Goal: Task Accomplishment & Management: Manage account settings

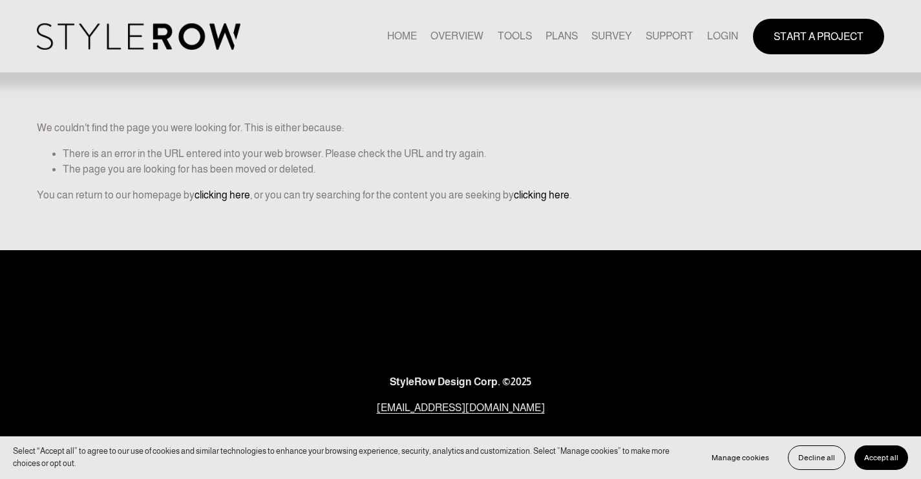
click at [727, 33] on link "LOGIN" at bounding box center [722, 36] width 31 height 17
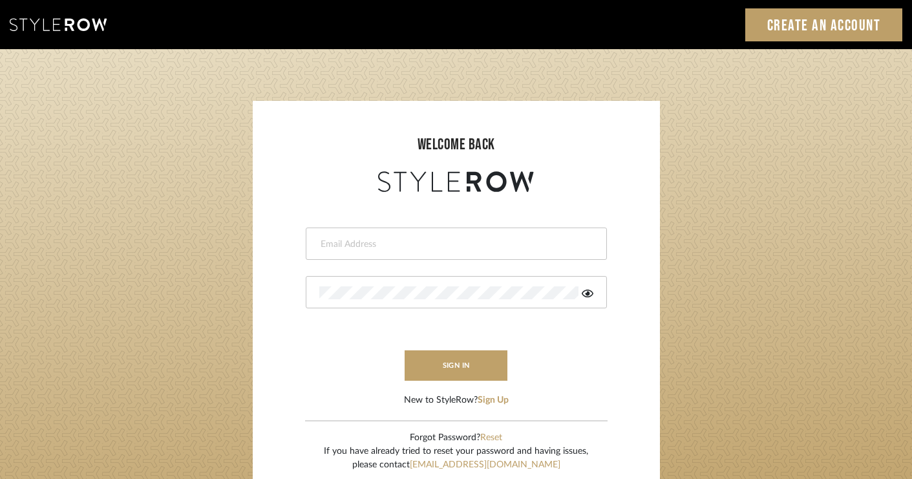
click at [425, 231] on div at bounding box center [456, 244] width 301 height 32
type input "[PERSON_NAME][EMAIL_ADDRESS][DOMAIN_NAME]"
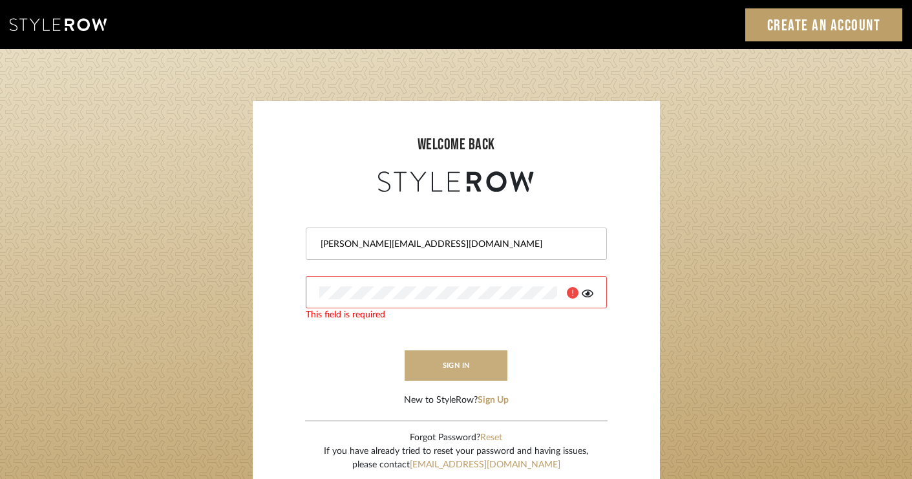
click at [446, 359] on button "sign in" at bounding box center [456, 365] width 103 height 30
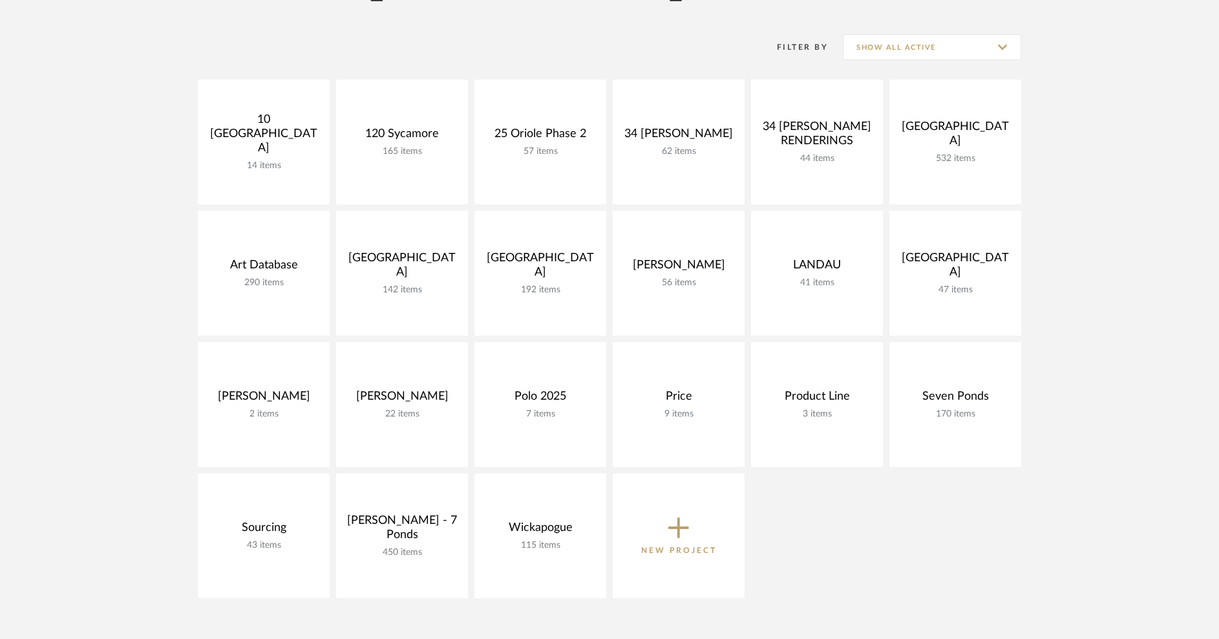
scroll to position [164, 0]
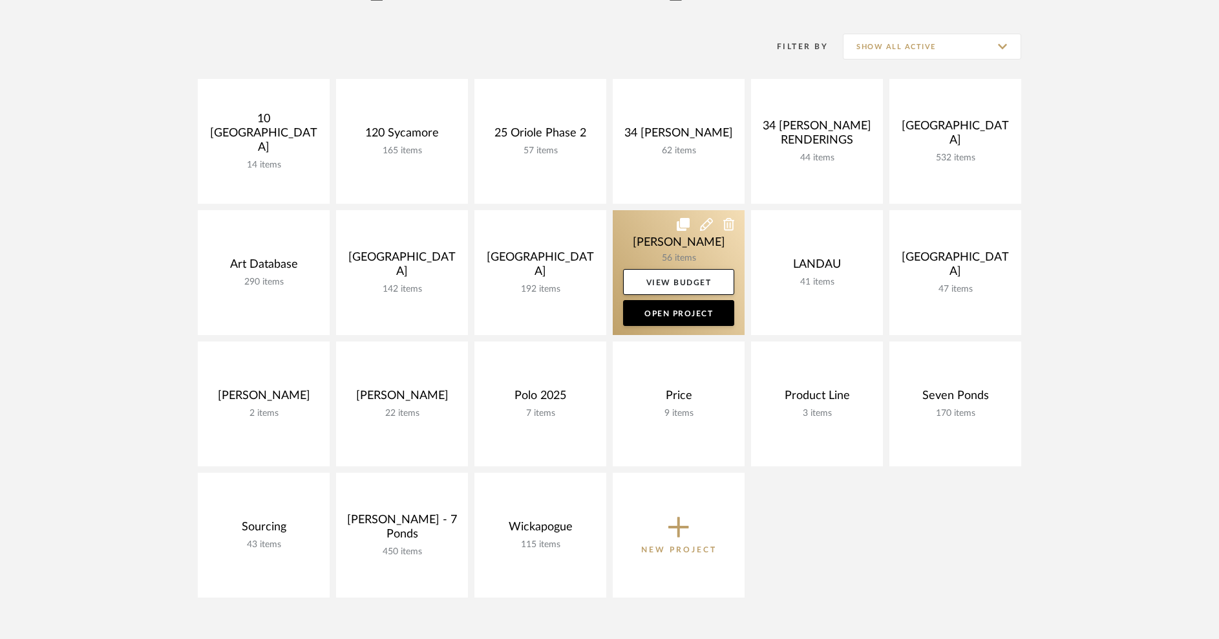
click at [663, 242] on link at bounding box center [679, 272] width 132 height 125
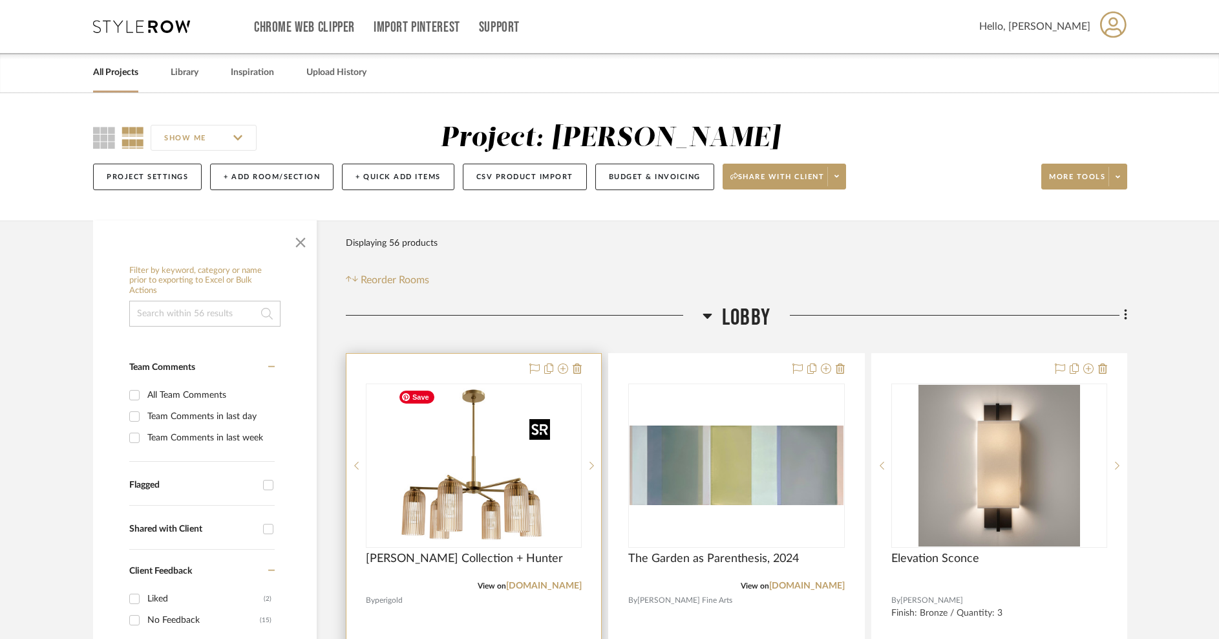
scroll to position [203, 0]
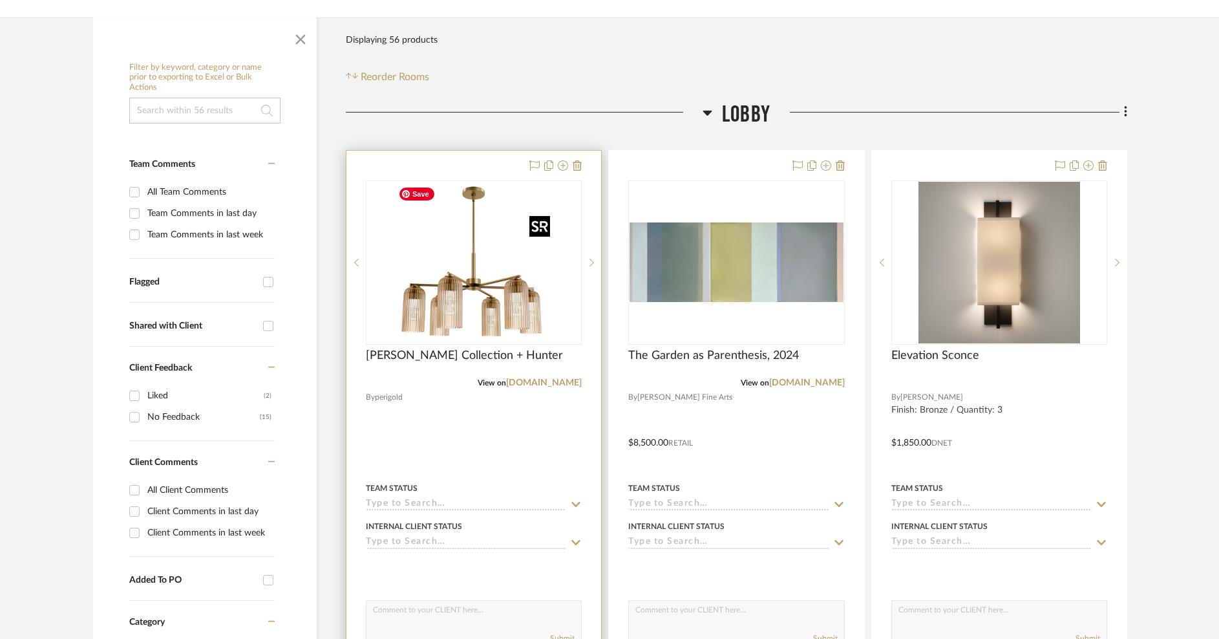
click at [543, 323] on img "0" at bounding box center [474, 263] width 162 height 162
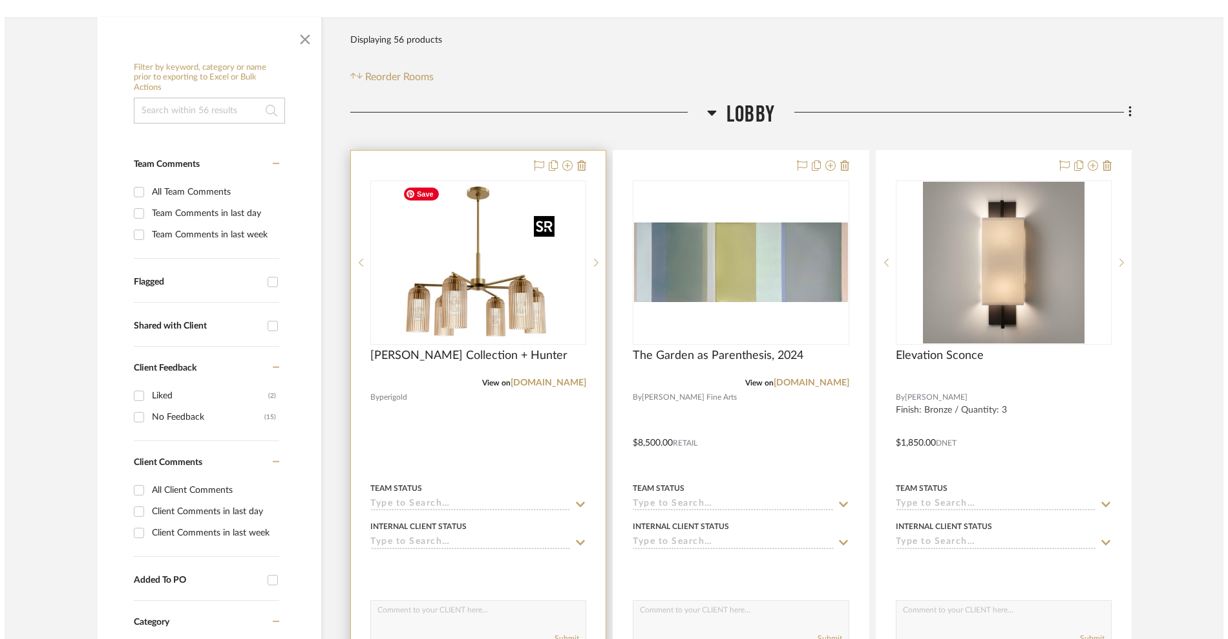
scroll to position [0, 0]
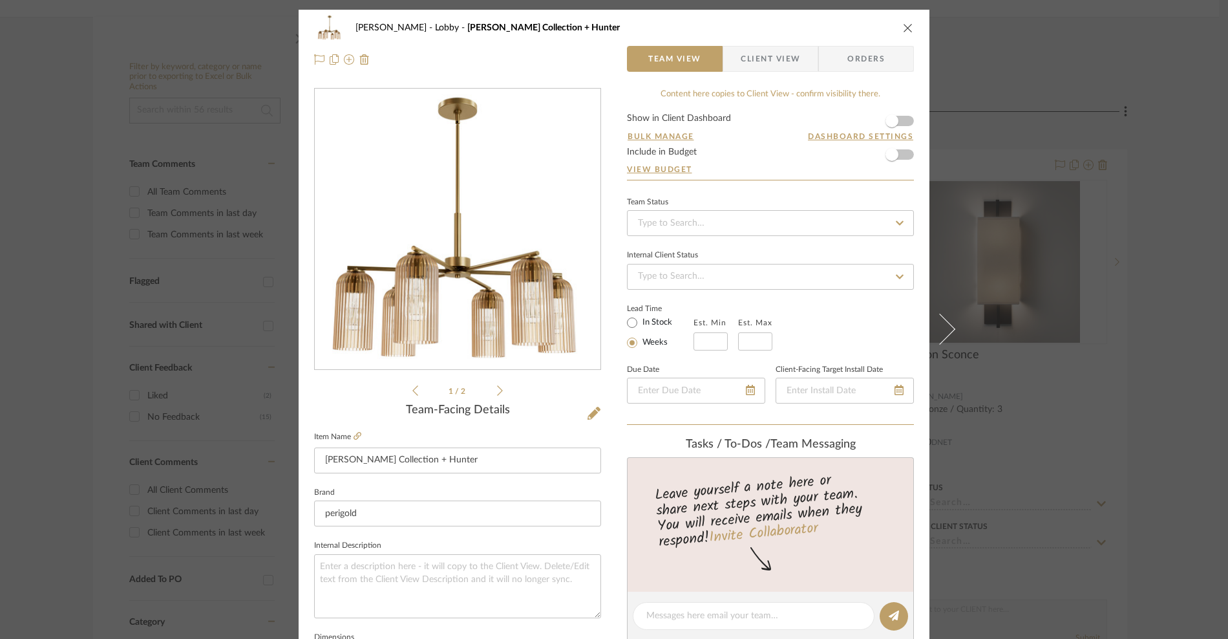
click at [497, 389] on icon at bounding box center [500, 390] width 6 height 10
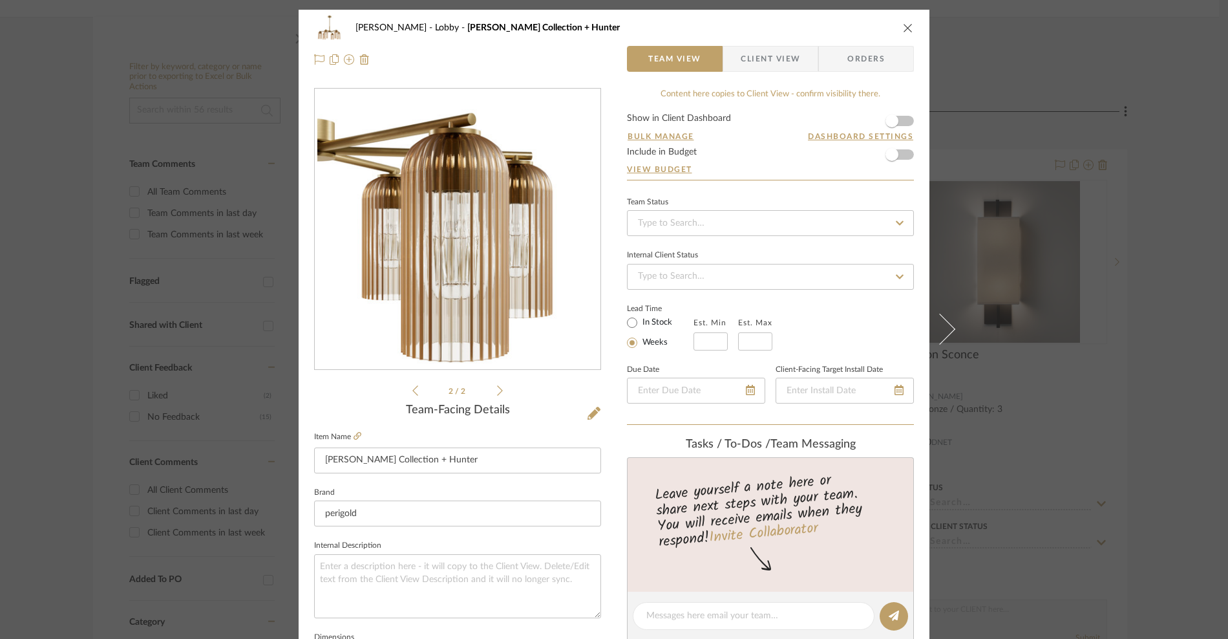
click at [903, 28] on icon "close" at bounding box center [908, 28] width 10 height 10
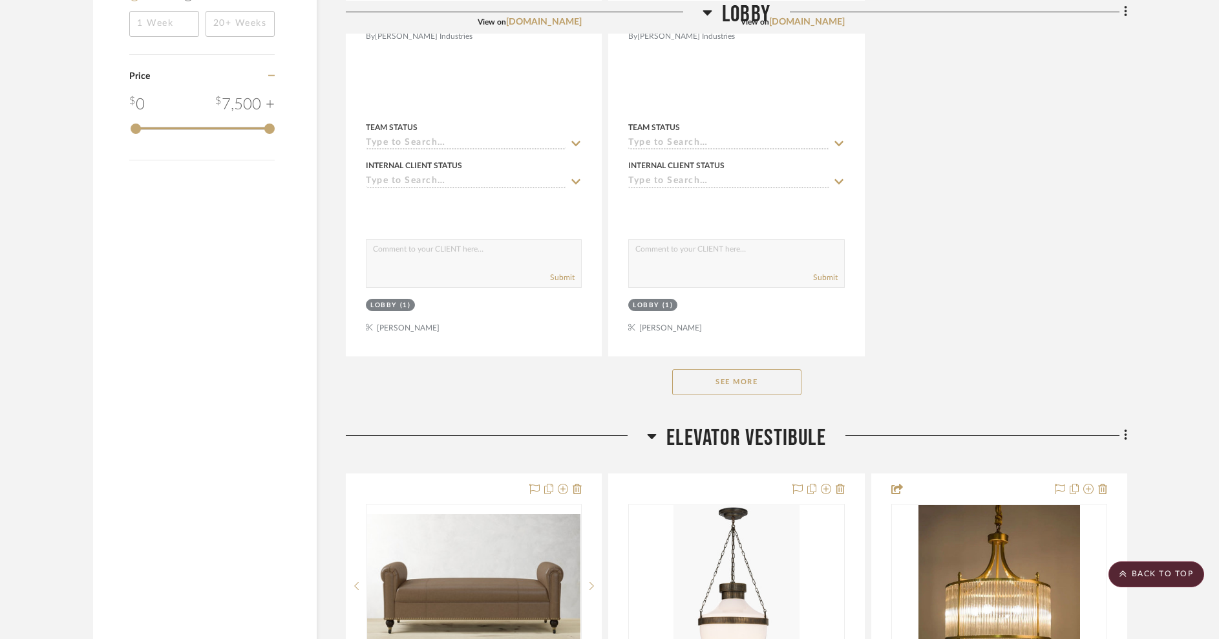
scroll to position [1710, 0]
click at [759, 381] on button "See More" at bounding box center [736, 383] width 129 height 26
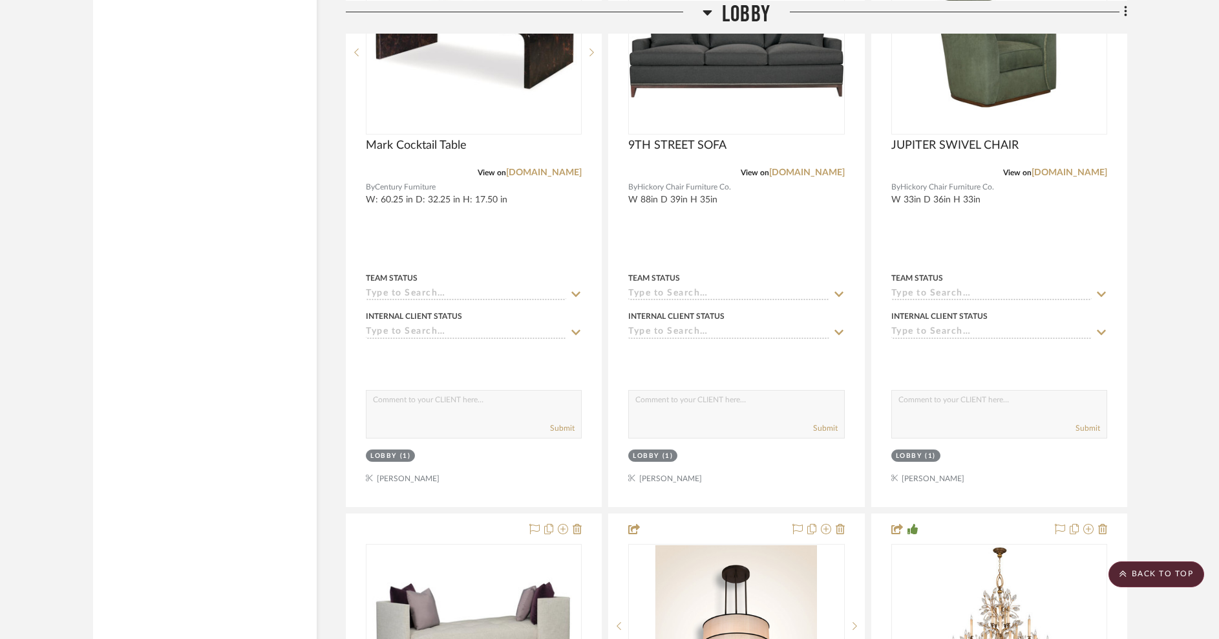
scroll to position [6799, 0]
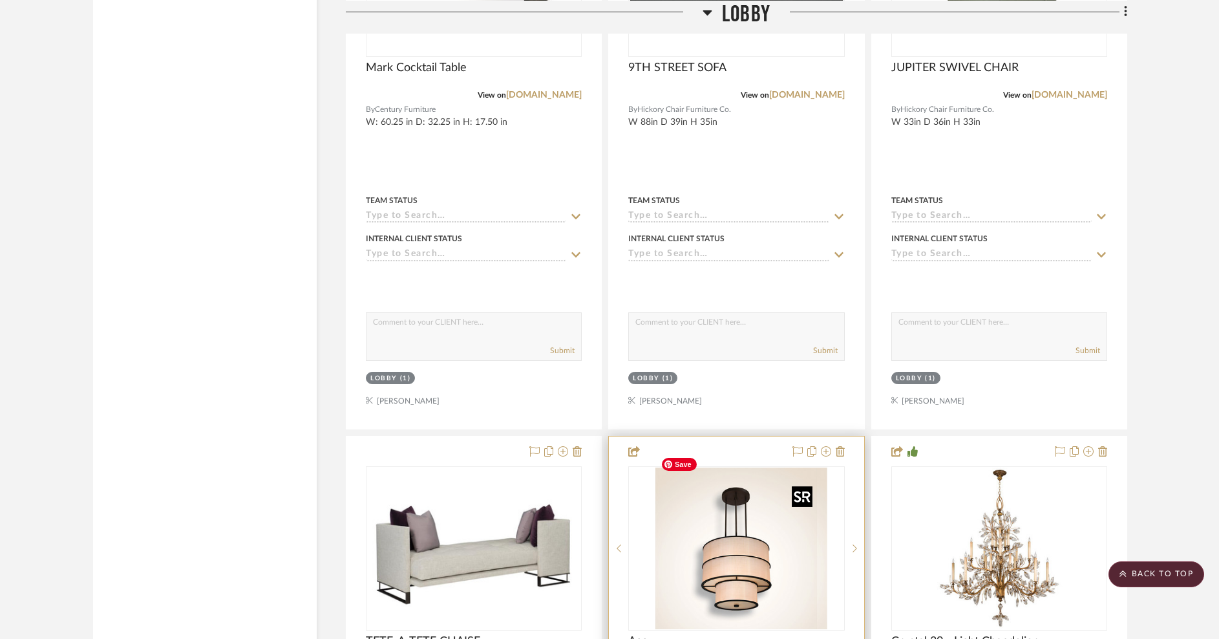
click at [745, 545] on div at bounding box center [736, 548] width 216 height 164
click at [745, 545] on img "0" at bounding box center [737, 548] width 162 height 162
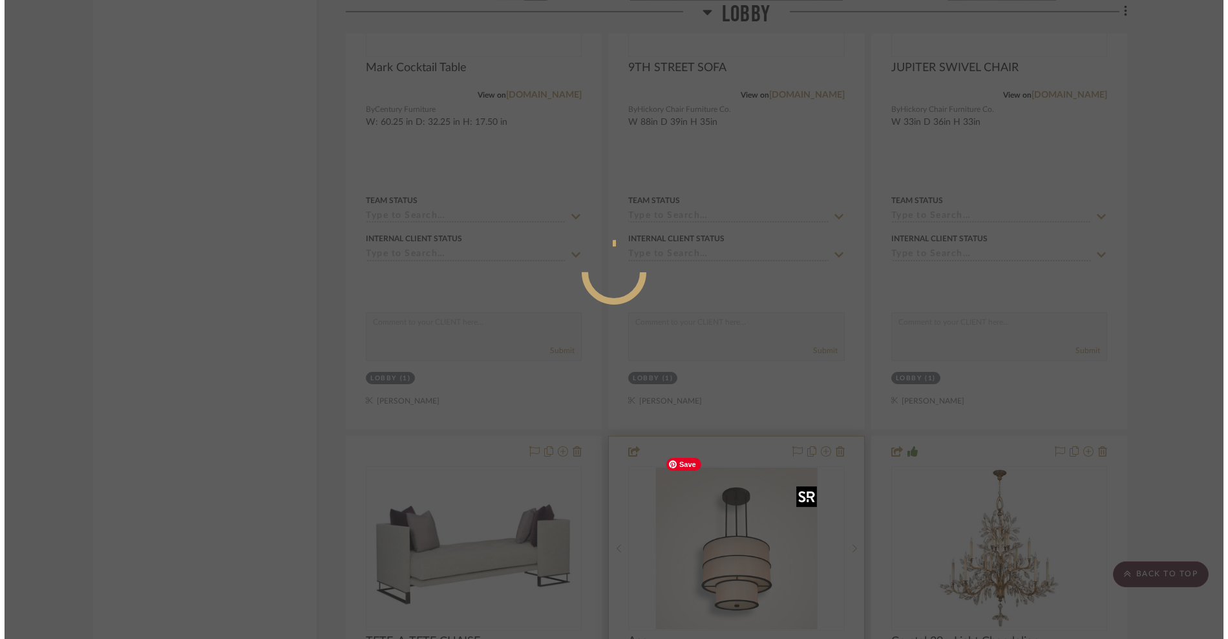
scroll to position [0, 0]
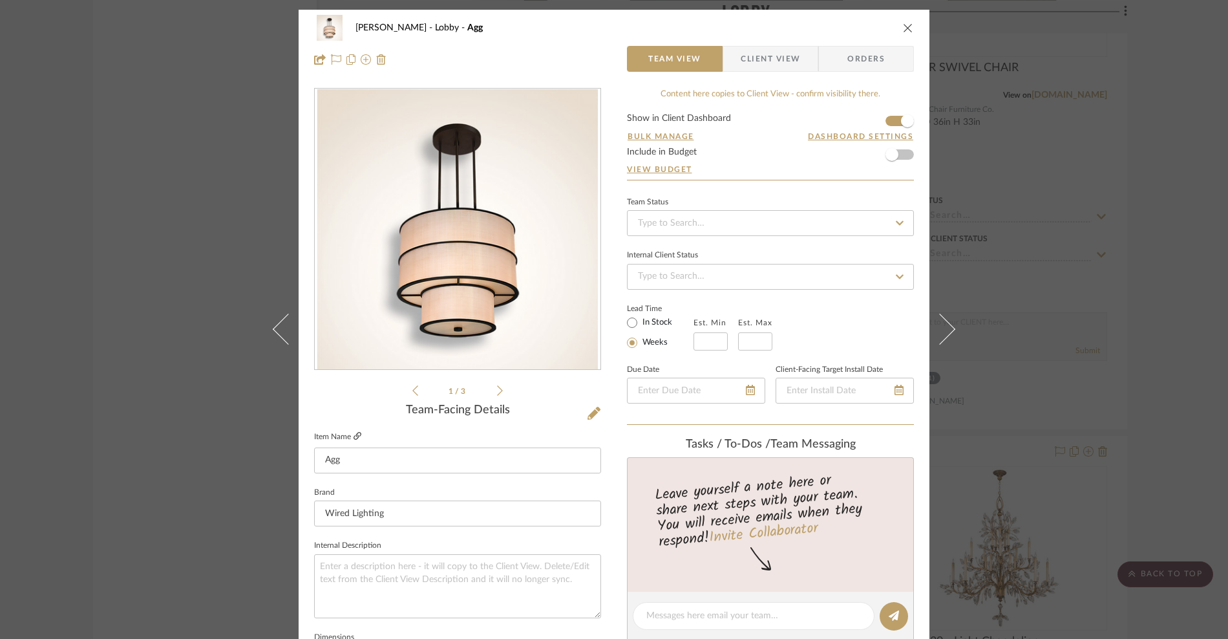
click at [354, 436] on icon at bounding box center [358, 436] width 8 height 8
